Goal: Information Seeking & Learning: Check status

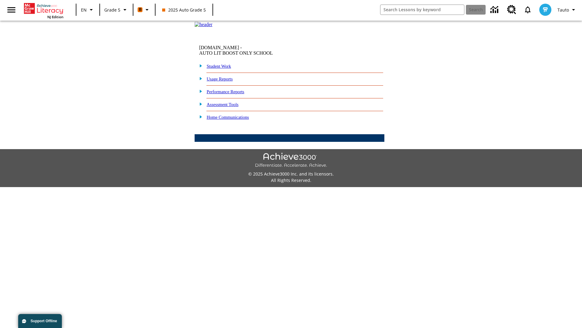
click at [232, 94] on link "Performance Reports" at bounding box center [226, 91] width 38 height 5
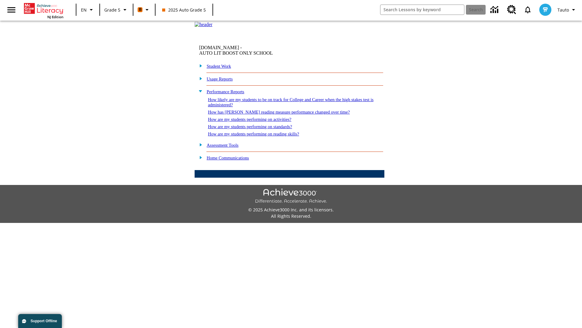
click at [260, 136] on link "How are my students performing on reading skills?" at bounding box center [253, 133] width 91 height 5
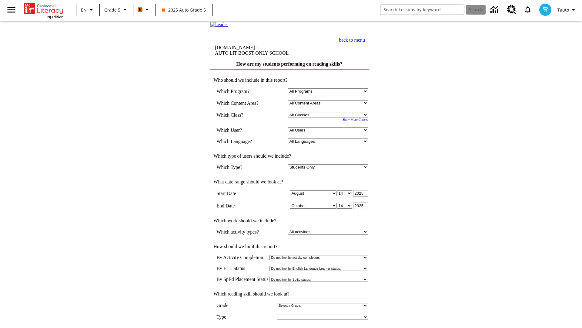
click at [329, 118] on select "Select a Class: All Classes 2025 Auto Grade 5 OL 2025 Auto Grade 6" at bounding box center [328, 115] width 80 height 6
select select "11133131"
click at [329, 133] on select "All Users Cat, Sautoen Cat, Sautoes Cat1, Sautoss Donotlogin, Sautoen Twoschool…" at bounding box center [328, 130] width 80 height 6
select select "21437107"
